Goal: Task Accomplishment & Management: Manage account settings

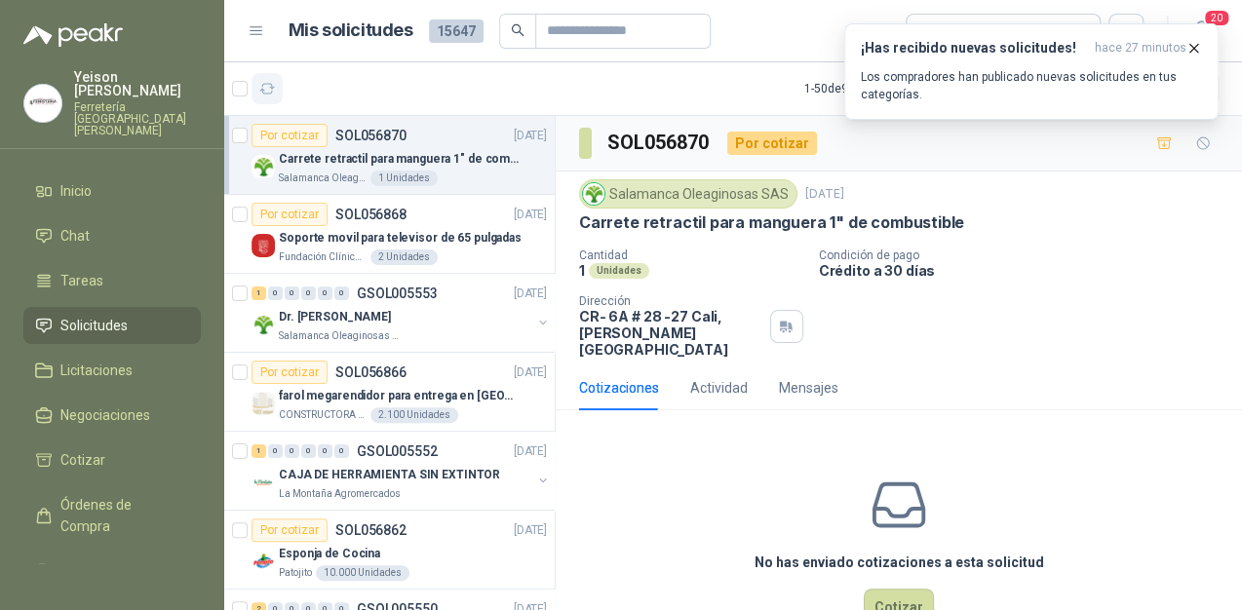
click at [281, 82] on button "button" at bounding box center [266, 88] width 31 height 31
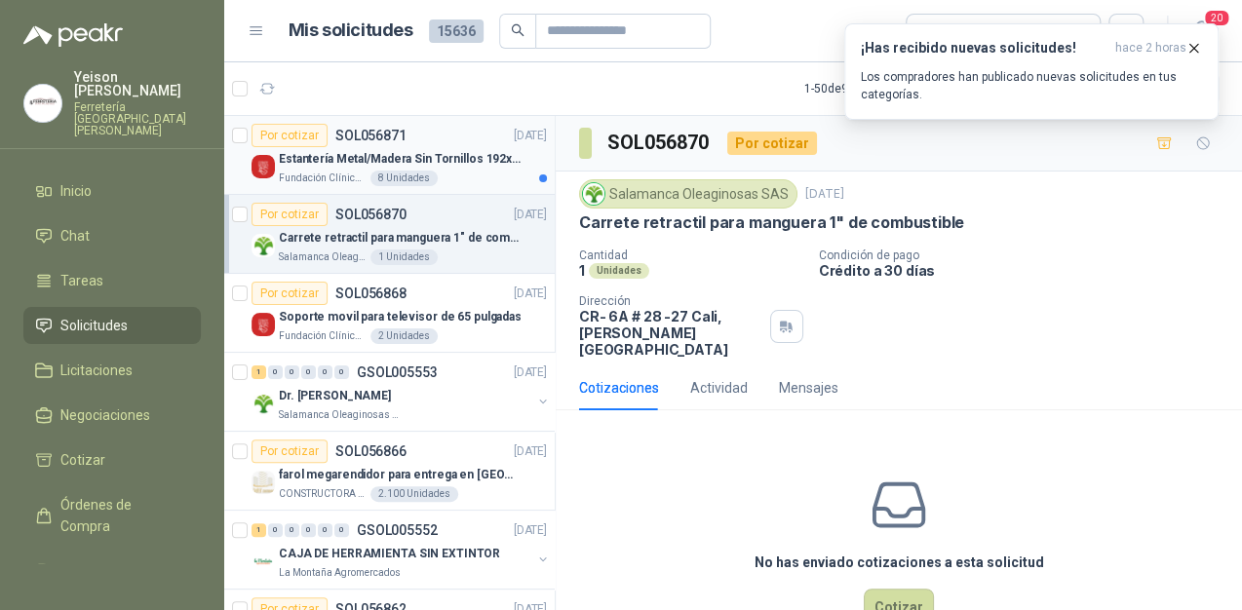
click at [441, 172] on div "Fundación Clínica Shaio 8 Unidades" at bounding box center [413, 179] width 268 height 16
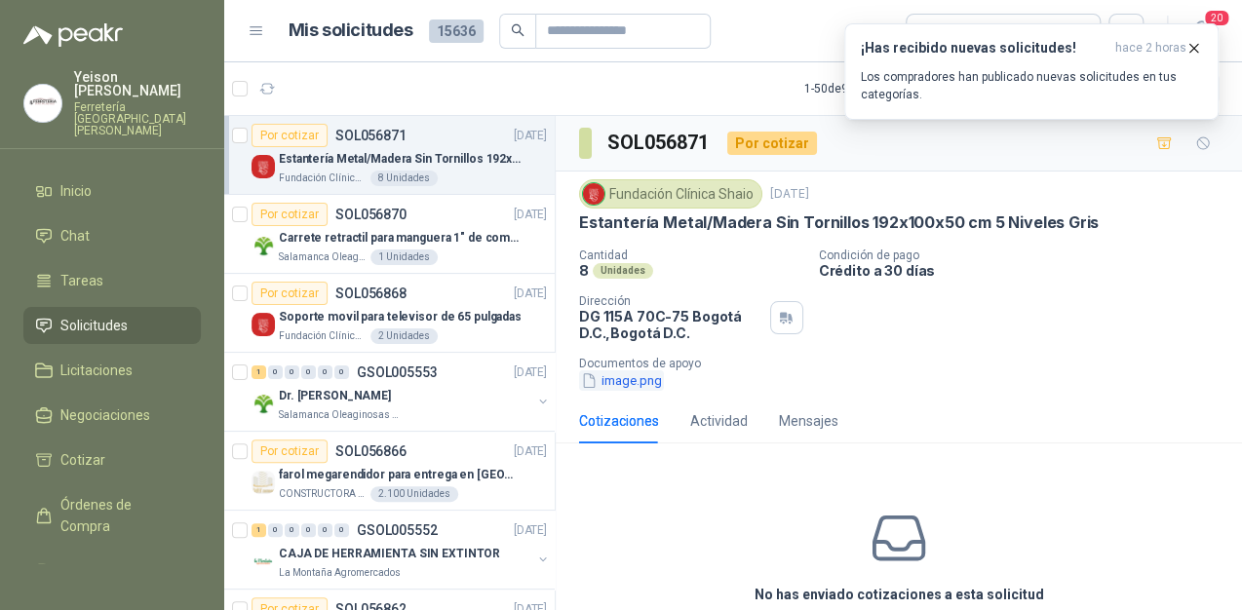
click at [623, 382] on button "image.png" at bounding box center [621, 380] width 85 height 20
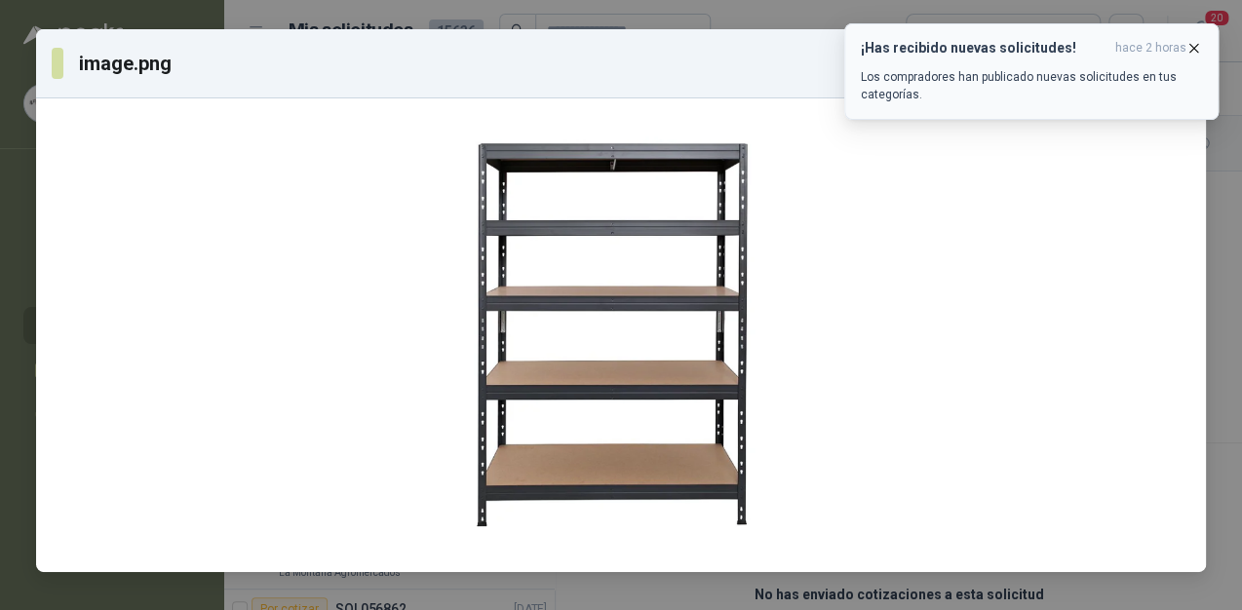
click at [1189, 41] on icon "button" at bounding box center [1193, 48] width 17 height 17
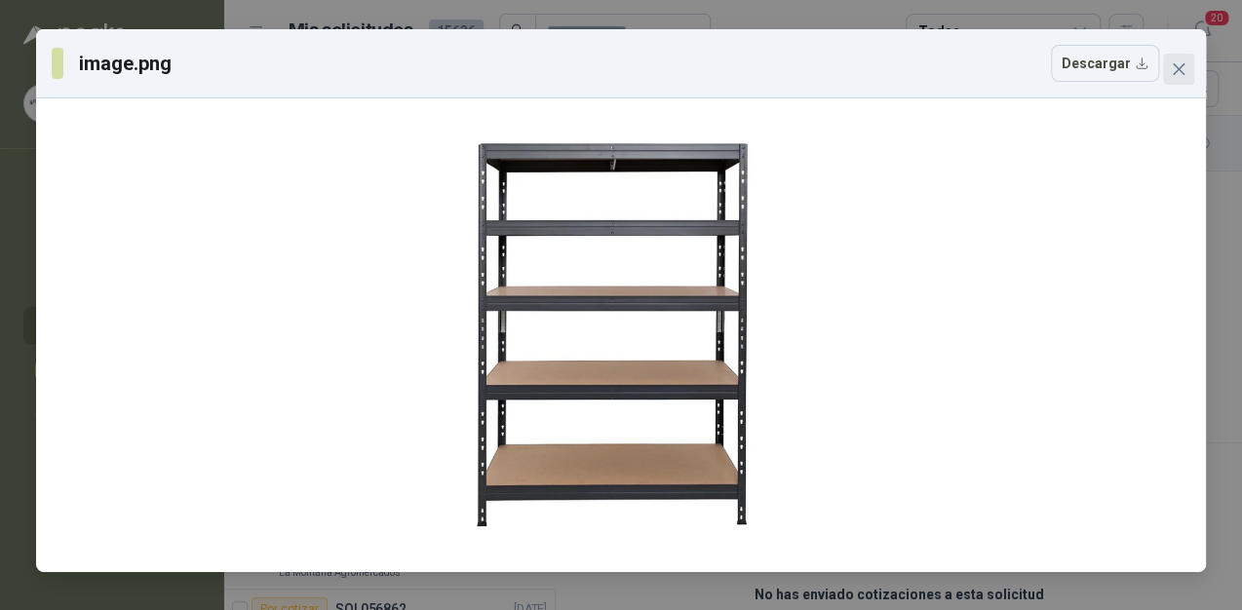
click at [1174, 79] on button "Close" at bounding box center [1178, 69] width 31 height 31
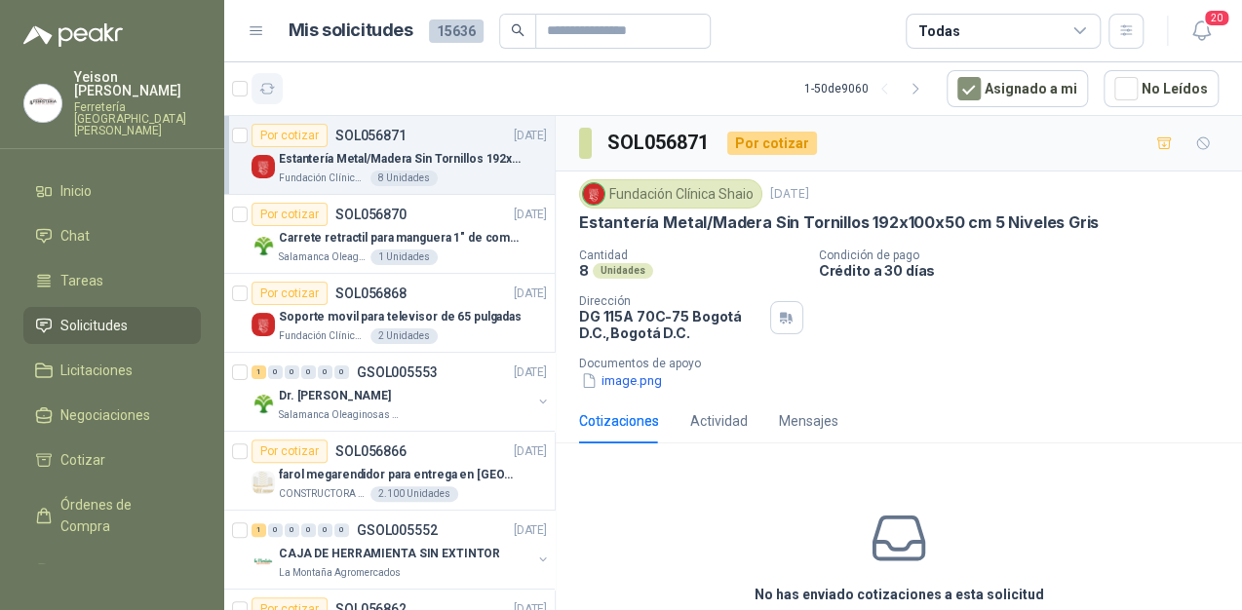
click at [275, 87] on button "button" at bounding box center [266, 88] width 31 height 31
click at [266, 96] on button "button" at bounding box center [266, 88] width 31 height 31
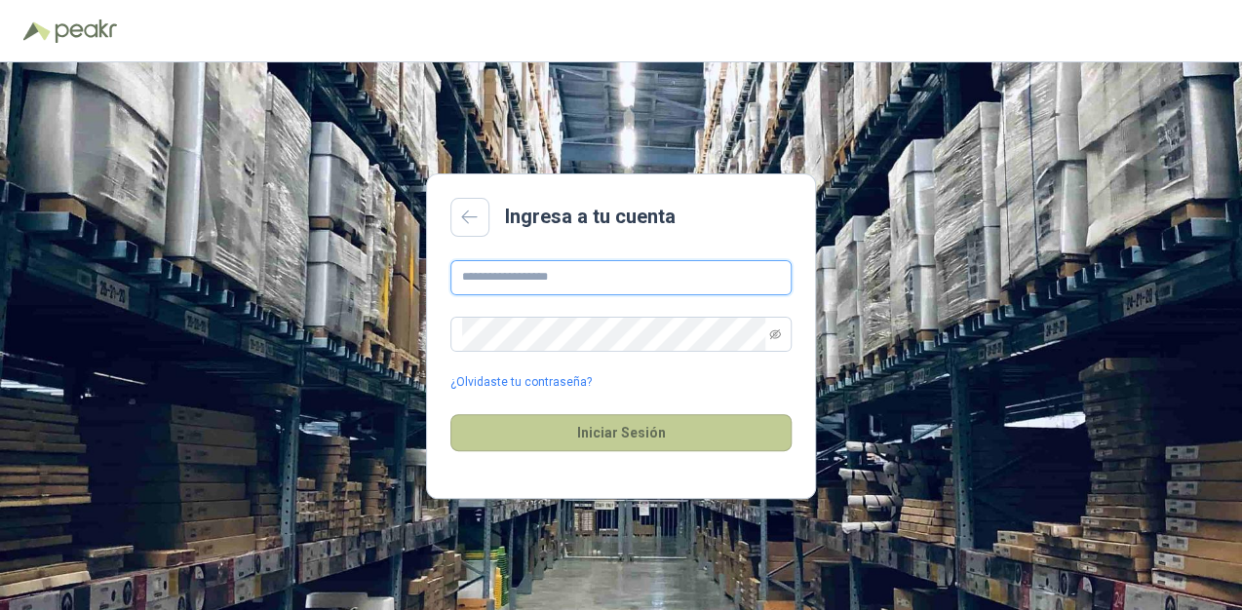
type input "**********"
click at [634, 433] on button "Iniciar Sesión" at bounding box center [620, 432] width 341 height 37
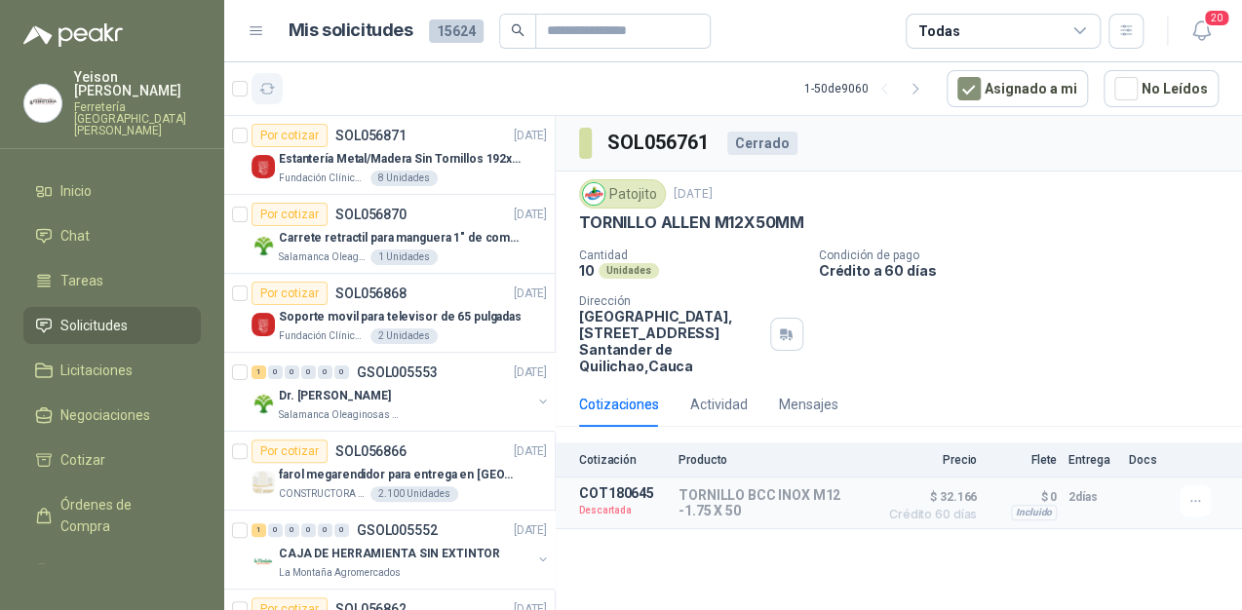
click at [277, 83] on button "button" at bounding box center [266, 88] width 31 height 31
